Goal: Information Seeking & Learning: Learn about a topic

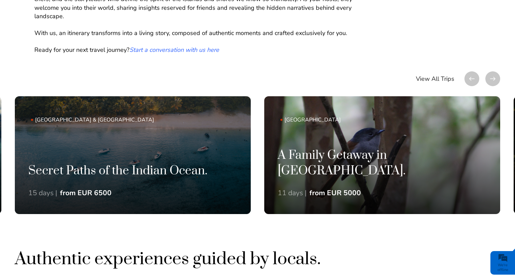
scroll to position [433, 0]
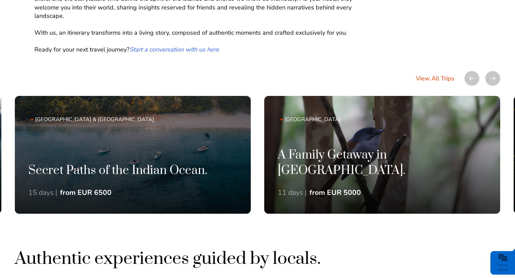
click at [435, 79] on link "View All Trips" at bounding box center [435, 78] width 38 height 15
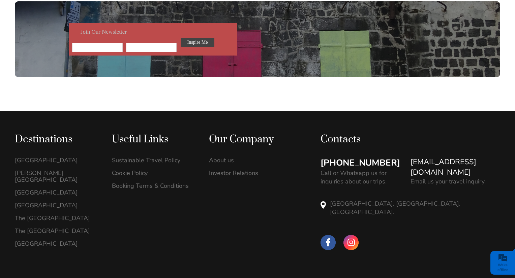
scroll to position [1194, 0]
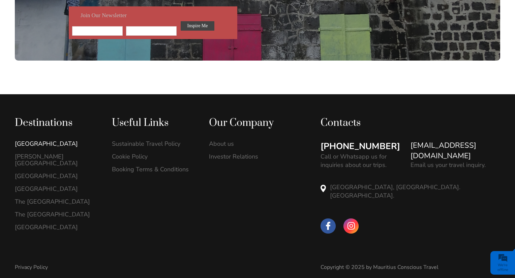
click at [28, 141] on link "[GEOGRAPHIC_DATA]" at bounding box center [56, 144] width 83 height 7
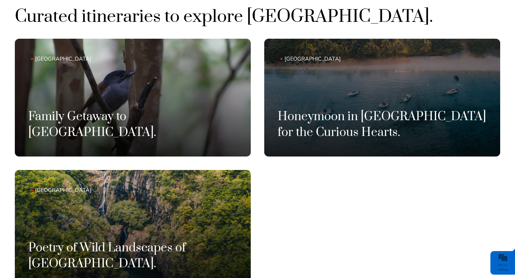
scroll to position [410, 0]
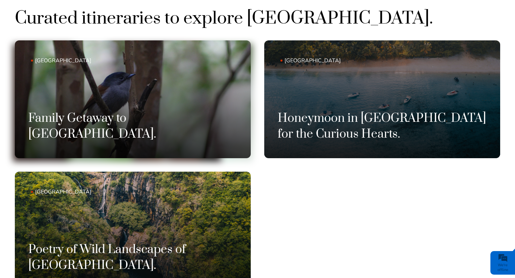
click at [152, 135] on h3 "Family Getaway to Mauritius." at bounding box center [132, 126] width 209 height 31
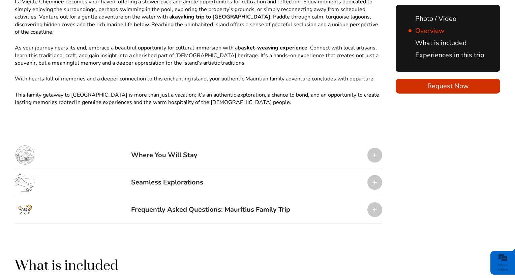
scroll to position [729, 0]
click at [375, 148] on div at bounding box center [374, 155] width 15 height 15
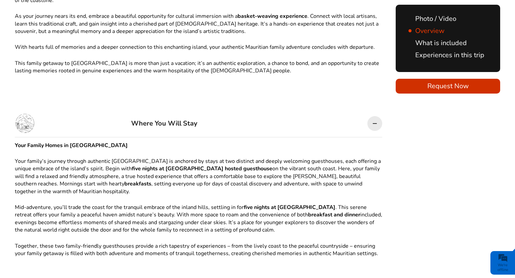
scroll to position [761, 0]
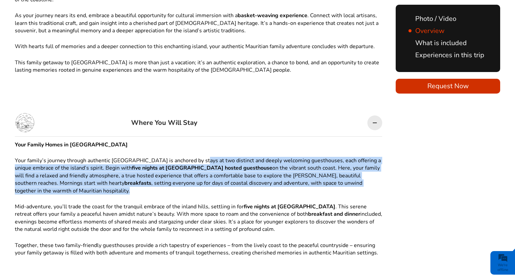
drag, startPoint x: 194, startPoint y: 124, endPoint x: 257, endPoint y: 158, distance: 71.5
click at [257, 158] on p "Your family’s journey through authentic Mauritius is anchored by stays at two d…" at bounding box center [198, 176] width 367 height 38
click at [224, 157] on p "Your family’s journey through authentic Mauritius is anchored by stays at two d…" at bounding box center [198, 176] width 367 height 38
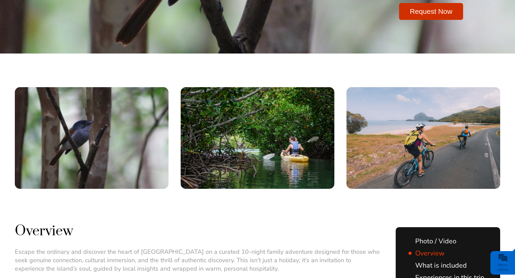
scroll to position [120, 0]
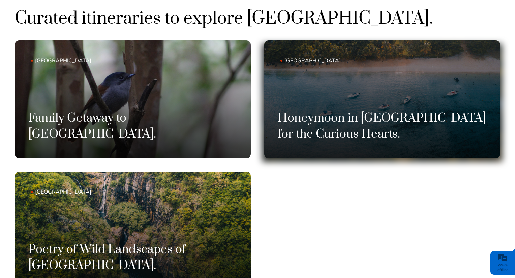
click at [334, 132] on h3 "Honeymoon in [GEOGRAPHIC_DATA] for the Curious Hearts." at bounding box center [382, 126] width 209 height 31
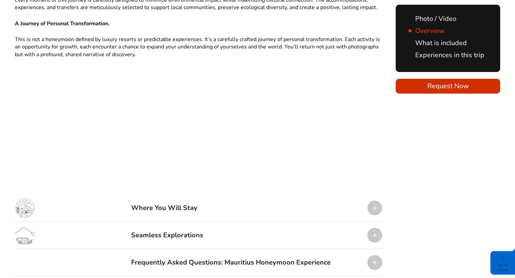
scroll to position [1065, 0]
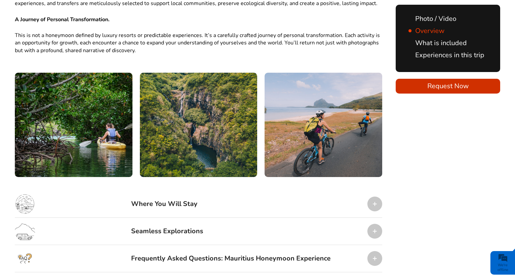
click at [372, 197] on div at bounding box center [374, 204] width 15 height 15
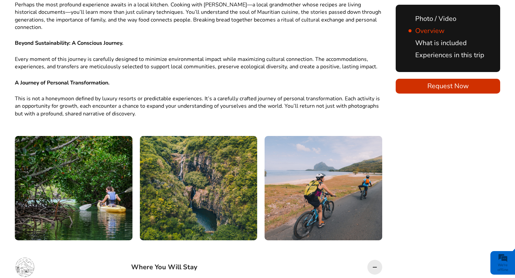
scroll to position [998, 0]
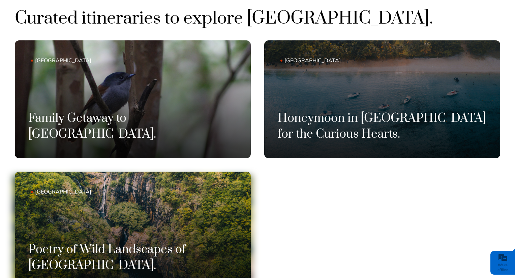
click at [135, 223] on link "[GEOGRAPHIC_DATA] Poetry of Wild Landscapes of [GEOGRAPHIC_DATA]." at bounding box center [133, 231] width 236 height 118
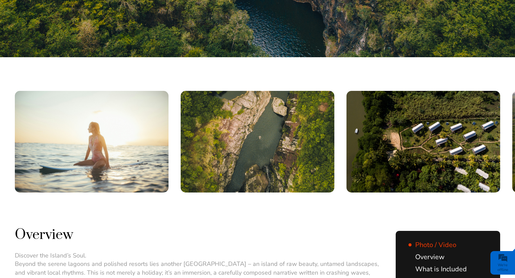
scroll to position [222, 0]
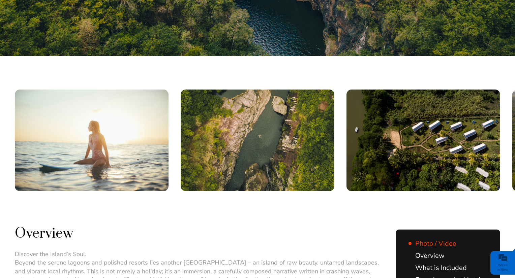
click at [125, 169] on img at bounding box center [92, 141] width 154 height 102
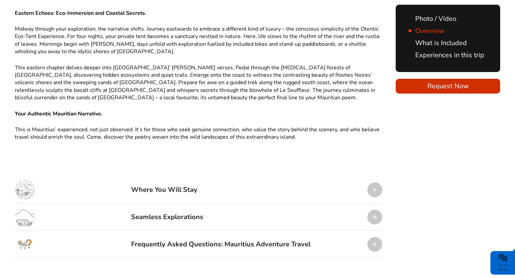
scroll to position [667, 0]
click at [247, 187] on div "Where You Will Stay" at bounding box center [198, 189] width 367 height 27
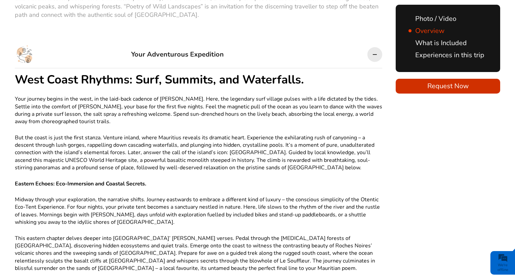
scroll to position [493, 0]
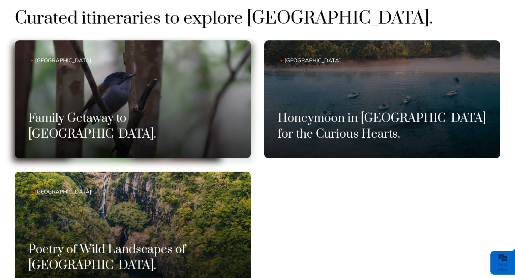
click at [87, 116] on link "Mauritius Family Getaway to Mauritius." at bounding box center [133, 99] width 236 height 118
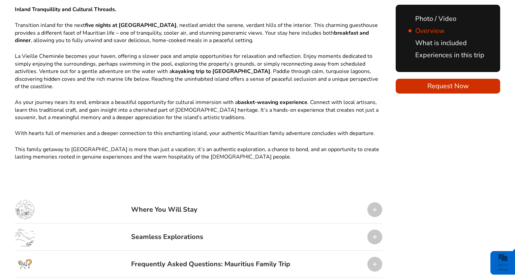
scroll to position [675, 0]
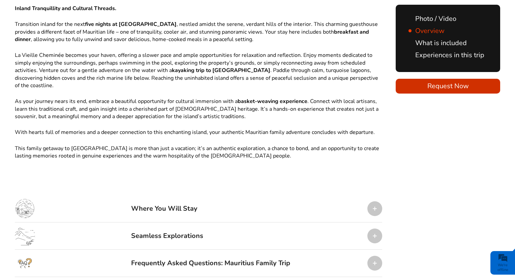
click at [169, 199] on div "Where You Will Stay" at bounding box center [164, 209] width 66 height 20
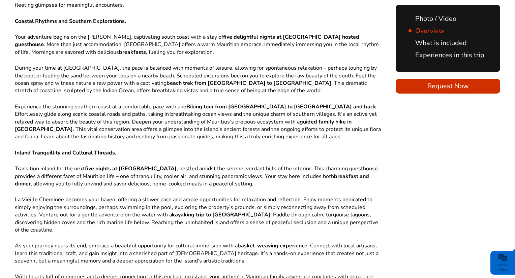
scroll to position [0, 0]
